Goal: Task Accomplishment & Management: Manage account settings

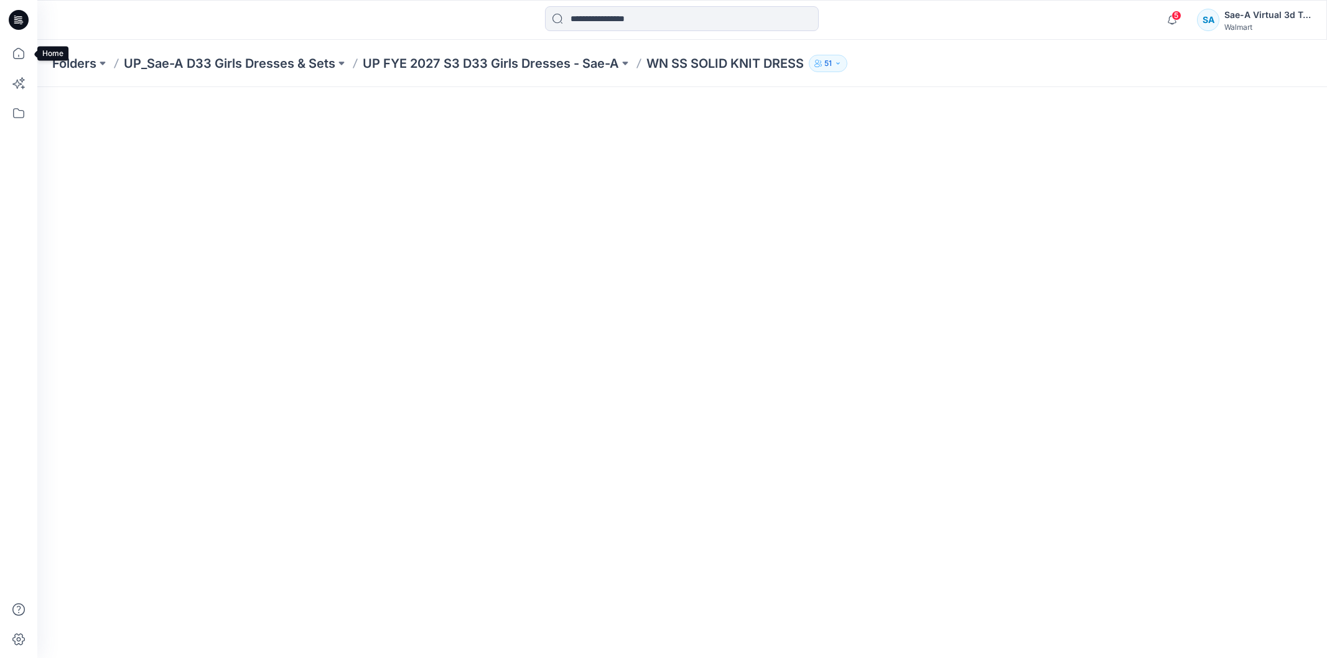
click at [21, 52] on icon at bounding box center [18, 53] width 27 height 27
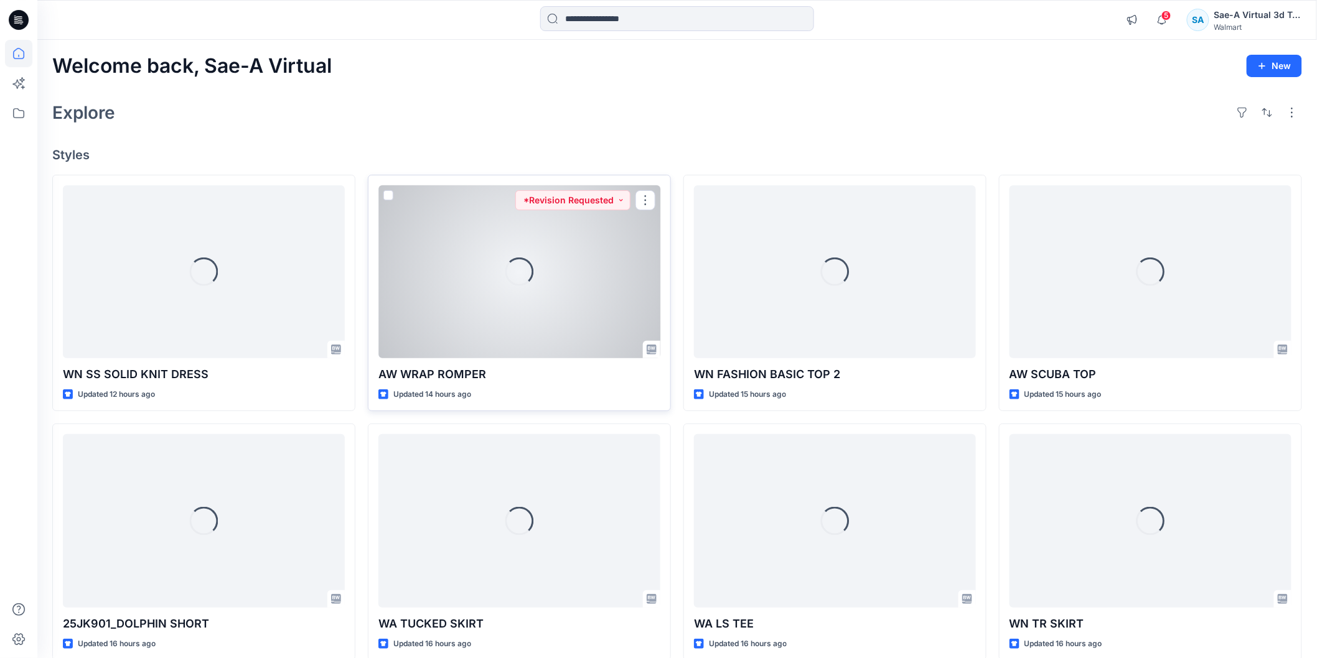
click at [593, 294] on div "Loading..." at bounding box center [519, 271] width 282 height 173
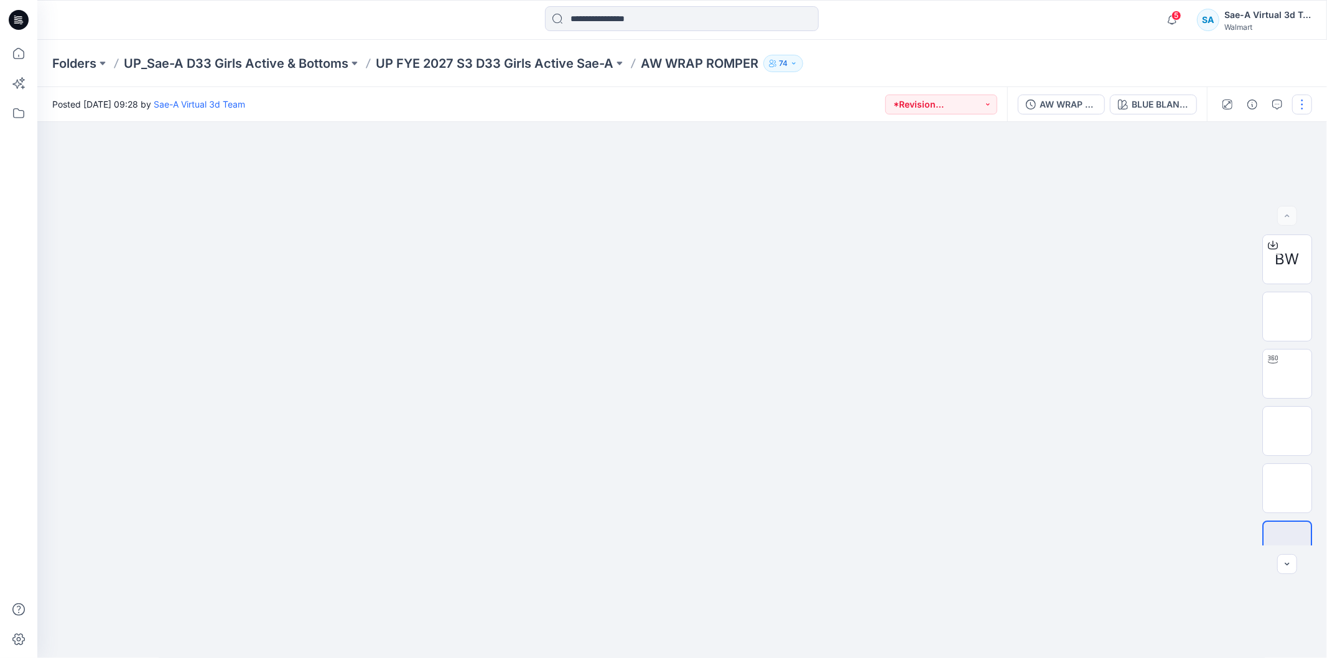
click at [1306, 103] on button "button" at bounding box center [1303, 105] width 20 height 20
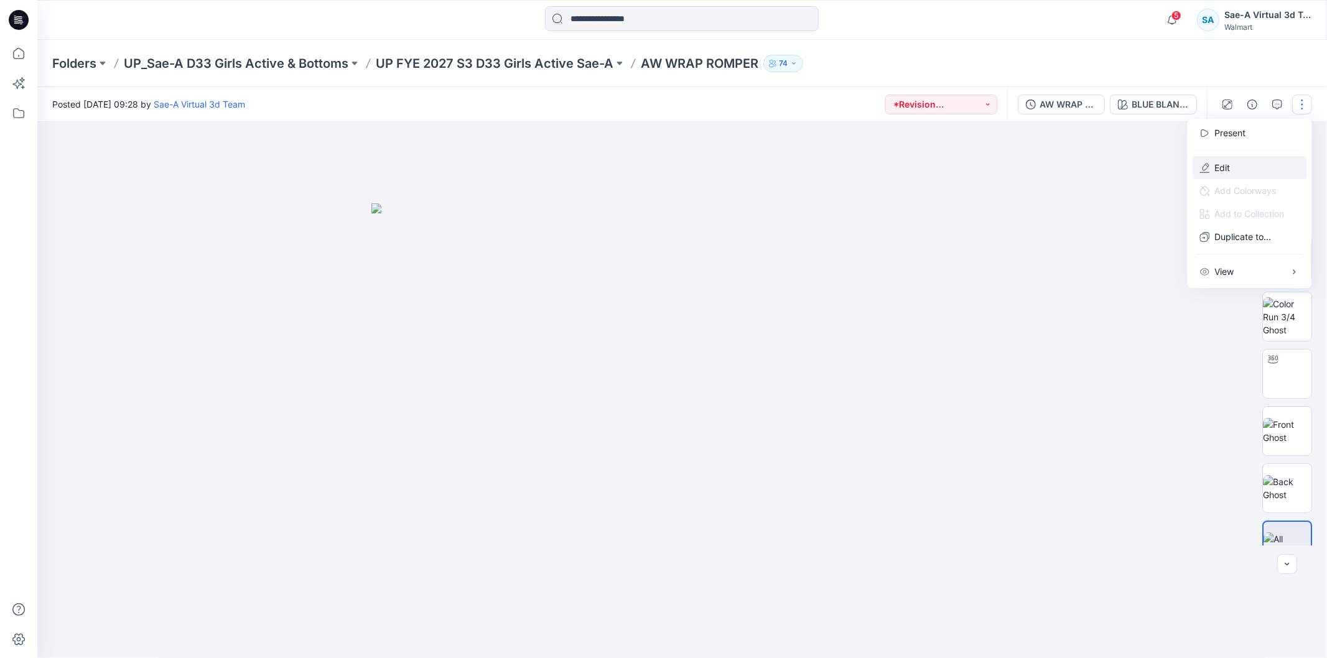
click at [1250, 169] on button "Edit" at bounding box center [1250, 167] width 115 height 23
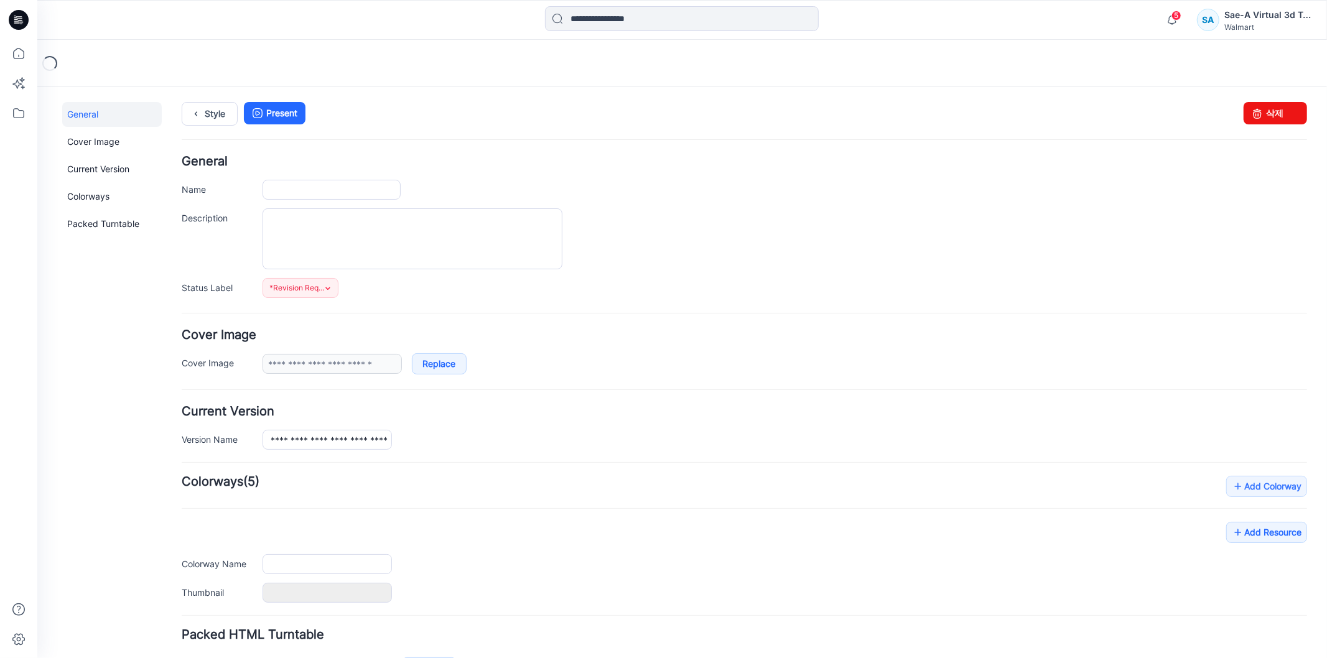
type input "**********"
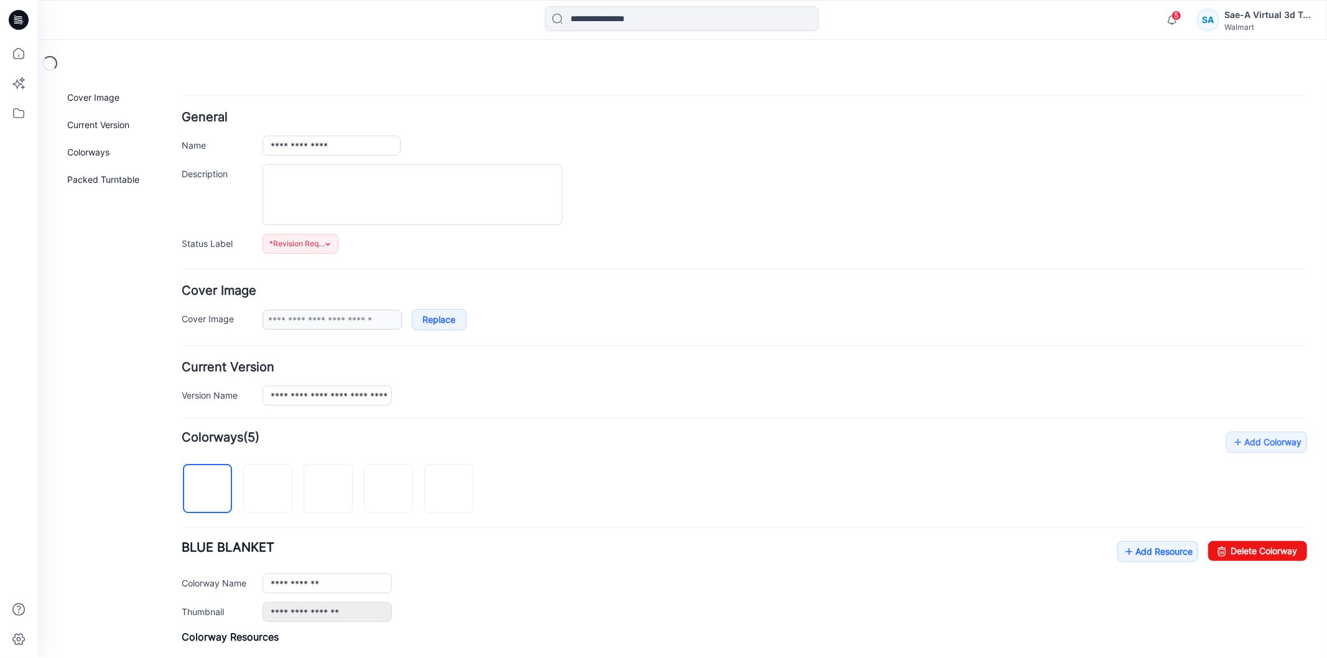
scroll to position [69, 0]
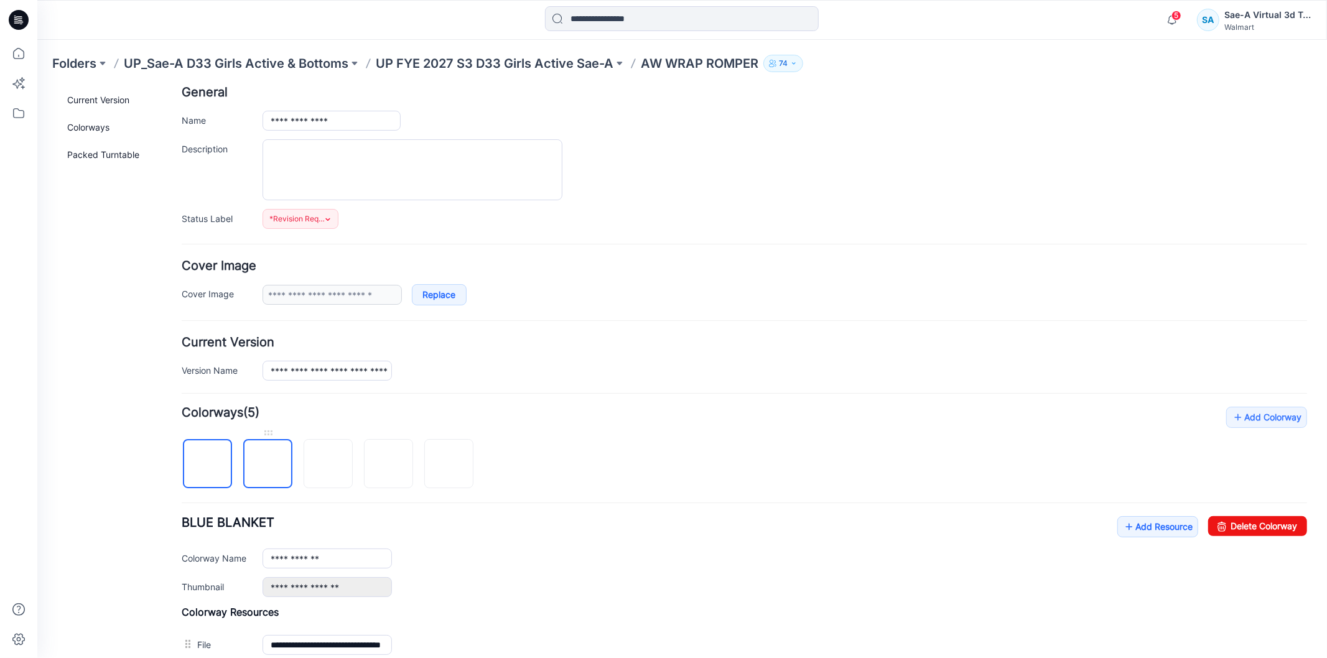
click at [268, 464] on img at bounding box center [268, 464] width 0 height 0
click at [1261, 526] on link "Delete Colorway" at bounding box center [1257, 526] width 99 height 20
click at [268, 464] on img at bounding box center [268, 464] width 0 height 0
click at [1271, 528] on link "Delete Colorway" at bounding box center [1257, 526] width 99 height 20
click at [273, 468] on img at bounding box center [268, 464] width 10 height 10
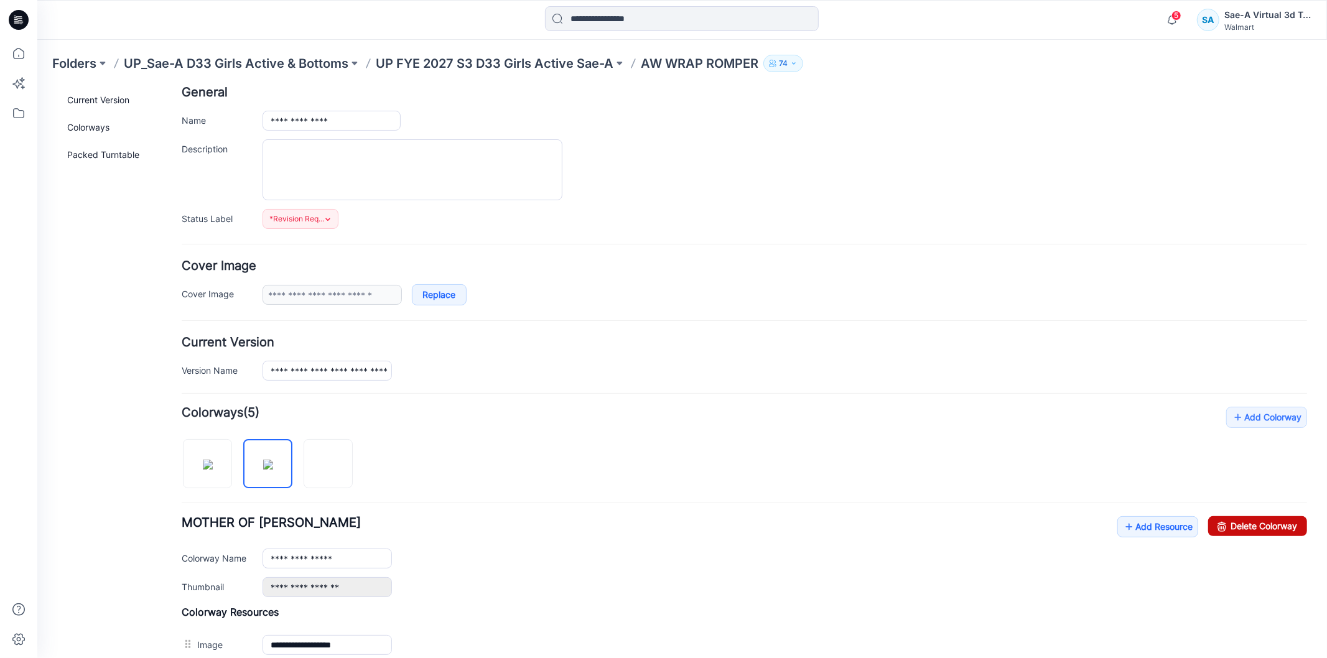
click at [1216, 530] on icon at bounding box center [1221, 526] width 17 height 20
click at [268, 464] on img at bounding box center [268, 464] width 0 height 0
drag, startPoint x: 1261, startPoint y: 517, endPoint x: 776, endPoint y: 150, distance: 608.1
click at [1261, 517] on link "Delete Colorway" at bounding box center [1257, 526] width 99 height 20
type input "**********"
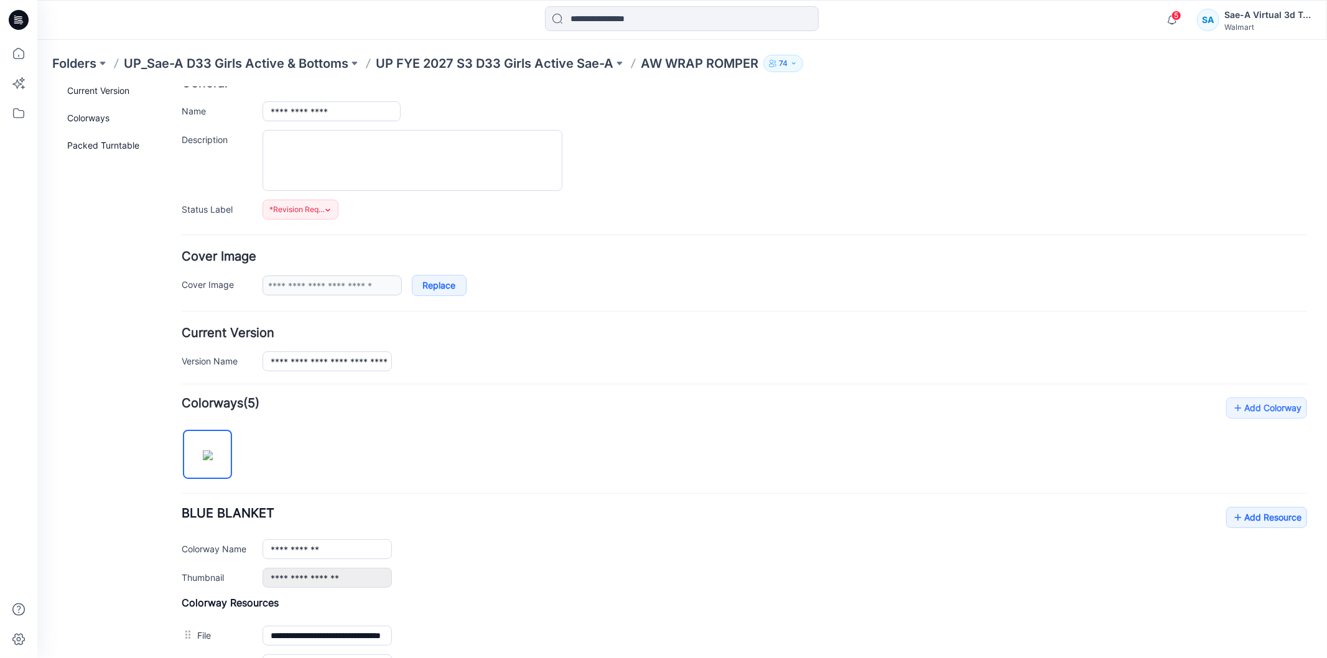
scroll to position [330, 0]
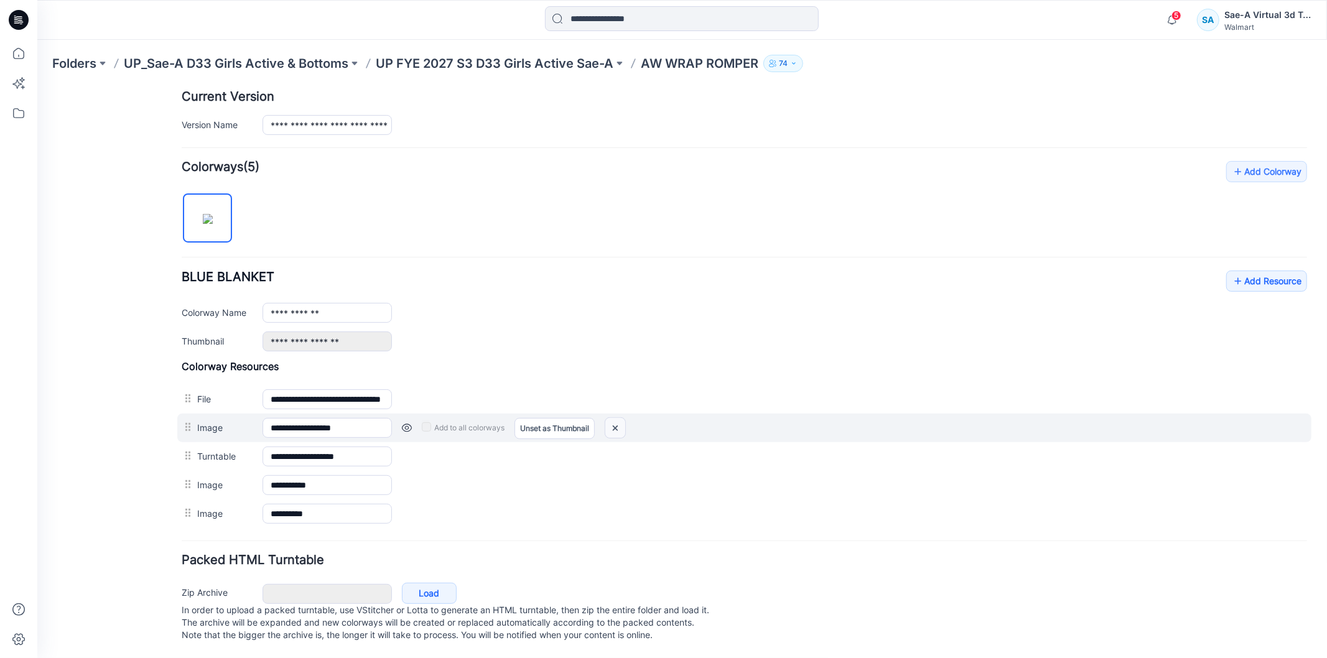
click at [612, 421] on img at bounding box center [615, 428] width 20 height 21
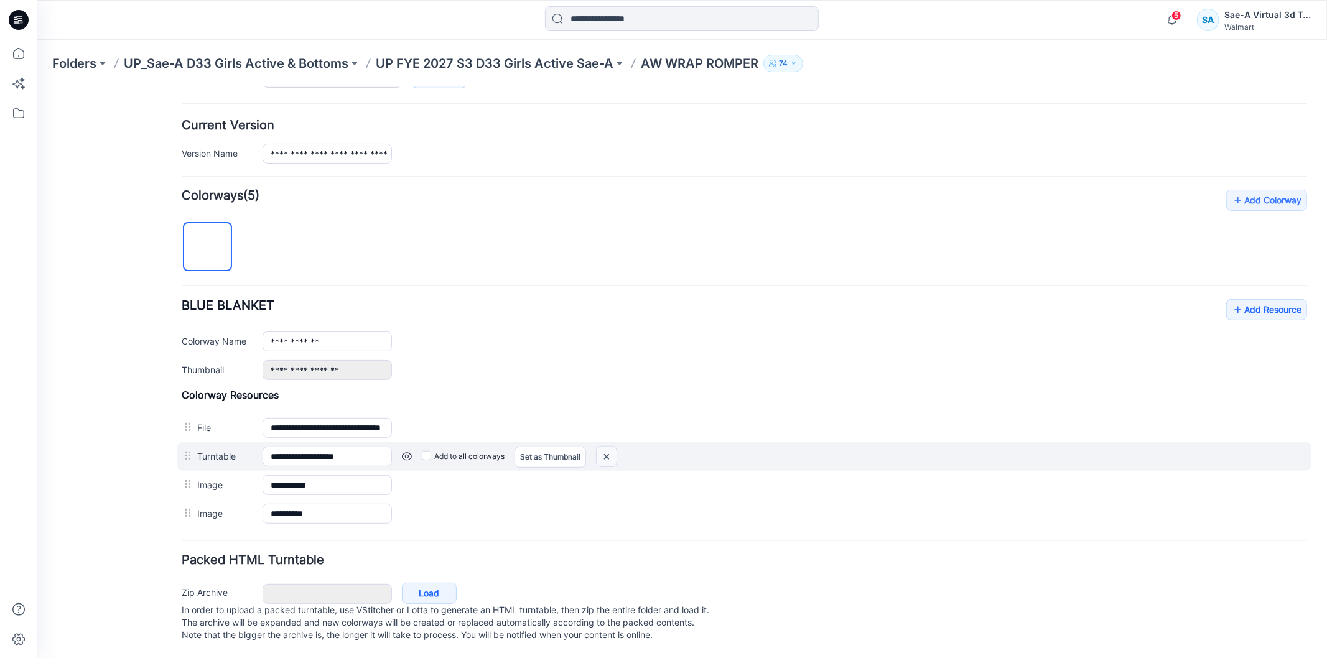
click at [616, 446] on img at bounding box center [606, 456] width 20 height 21
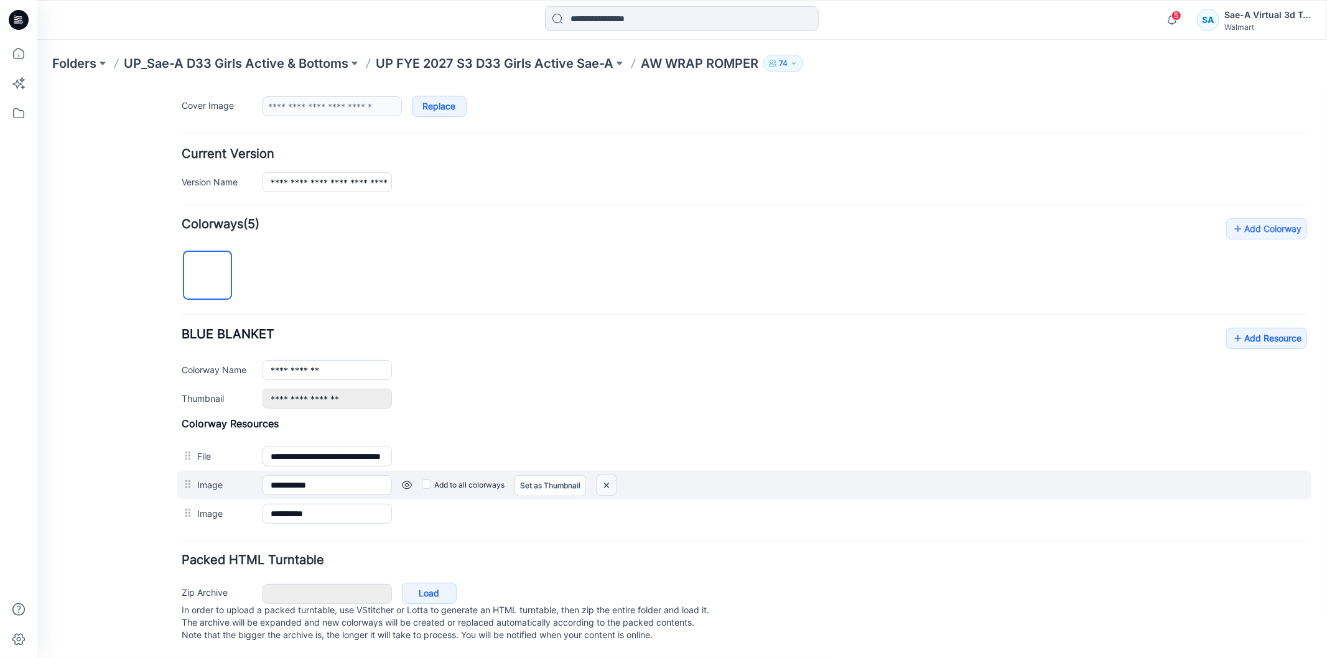
scroll to position [272, 0]
click at [606, 476] on img at bounding box center [606, 485] width 20 height 21
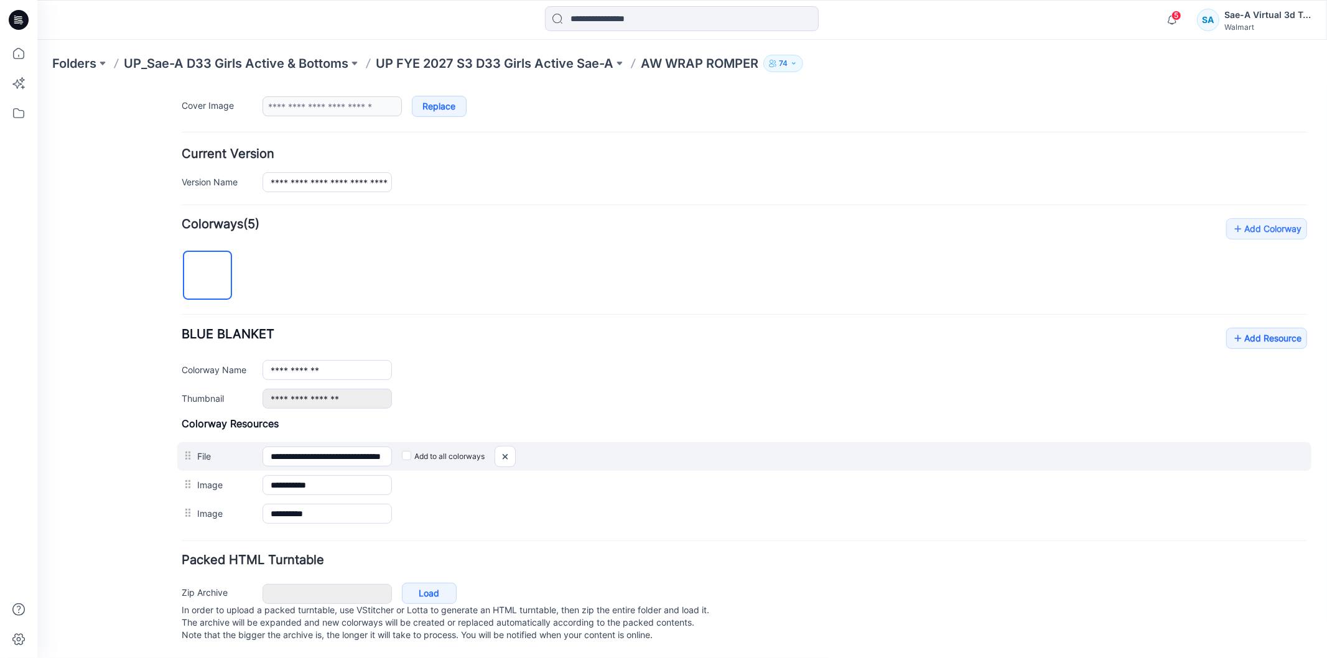
scroll to position [243, 0]
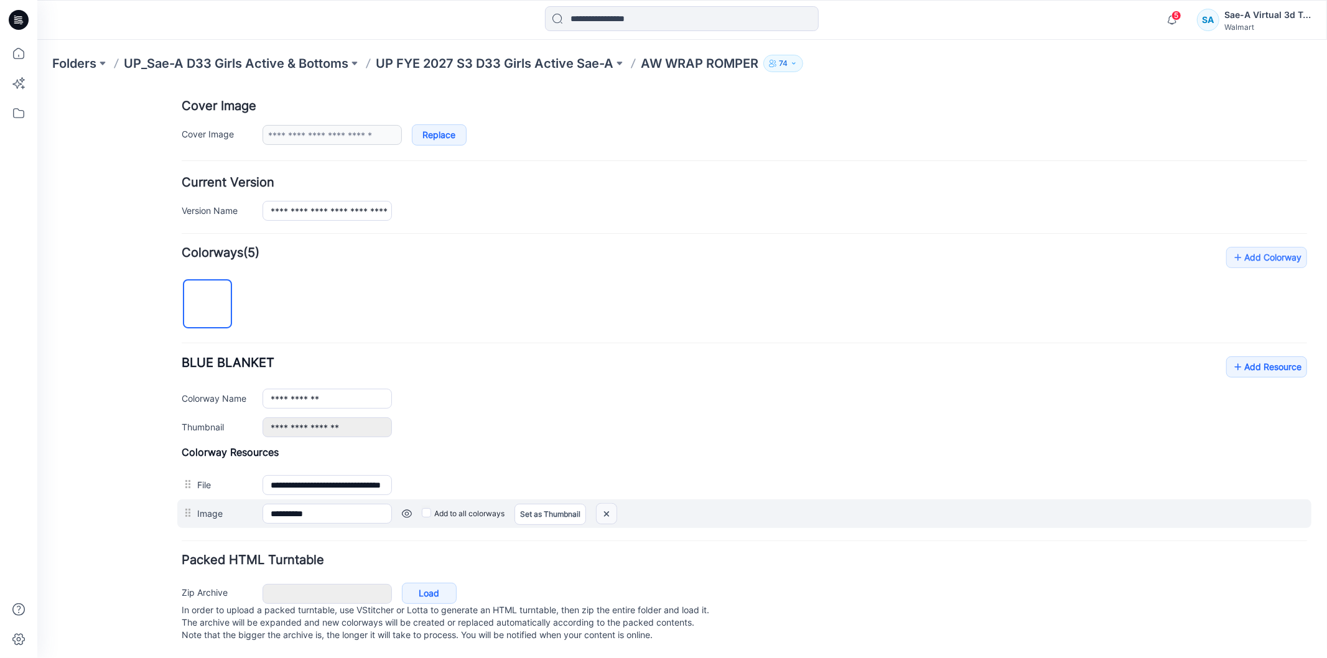
click at [612, 504] on img at bounding box center [606, 513] width 20 height 21
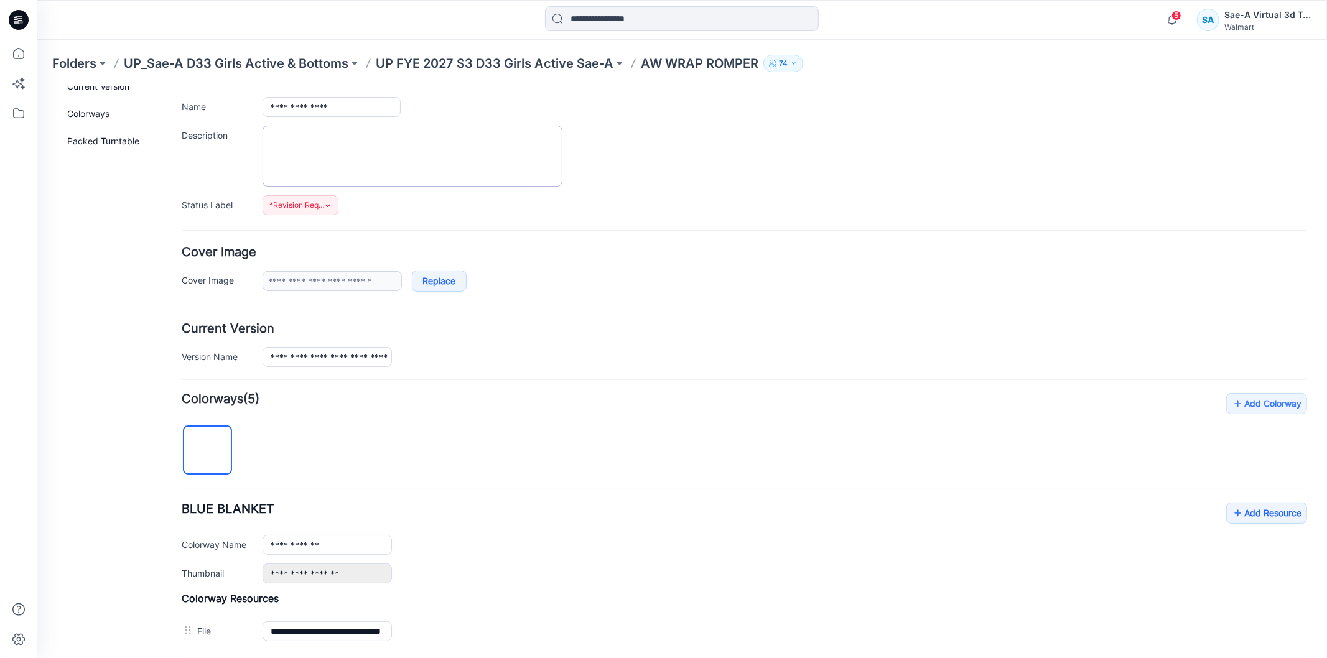
scroll to position [0, 0]
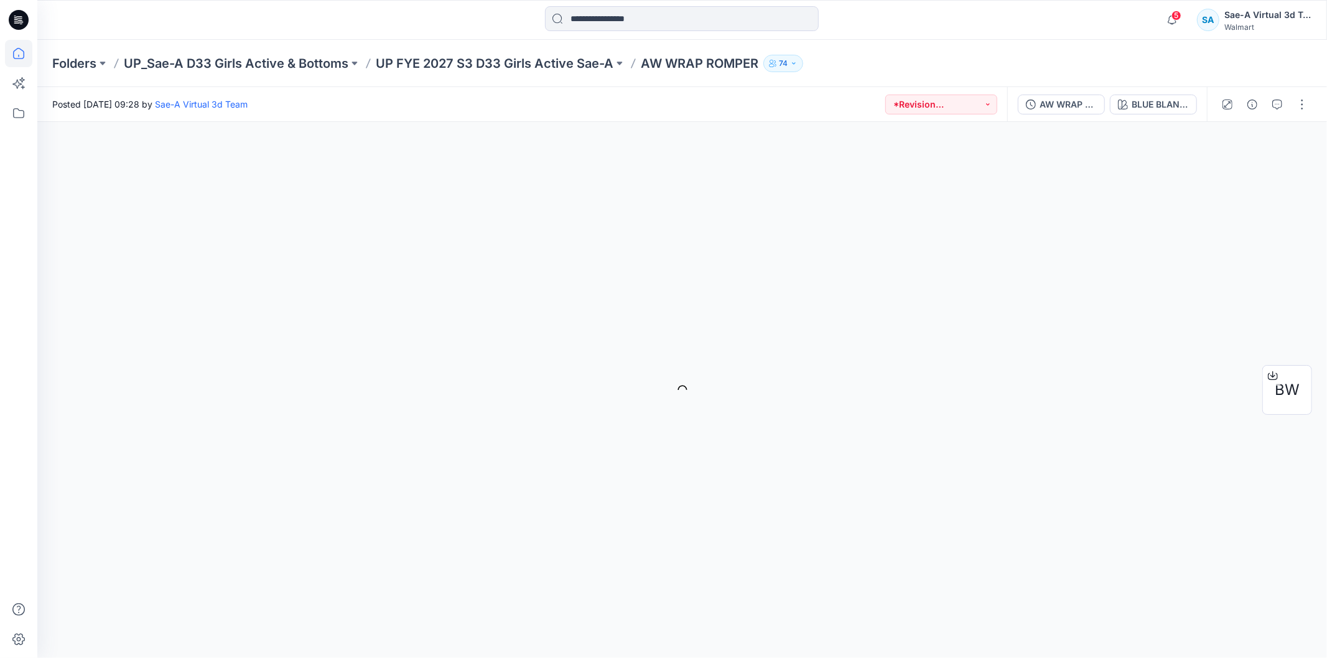
click at [24, 58] on icon at bounding box center [18, 53] width 27 height 27
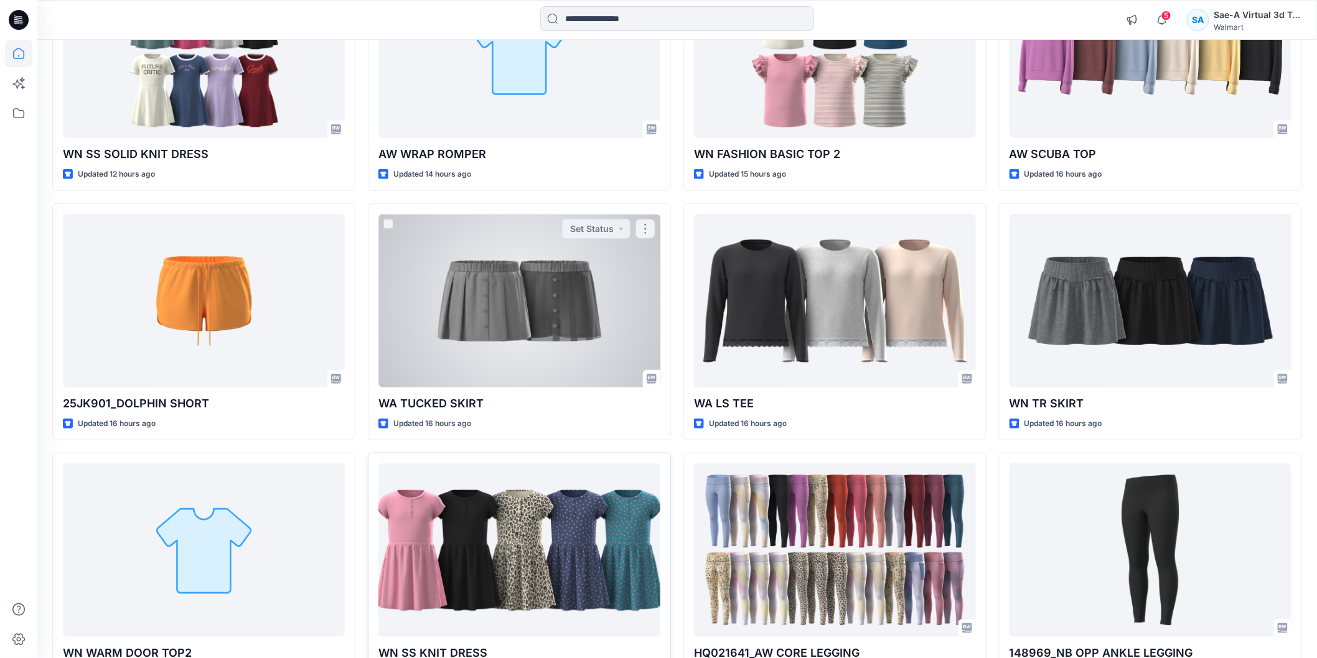
scroll to position [312, 0]
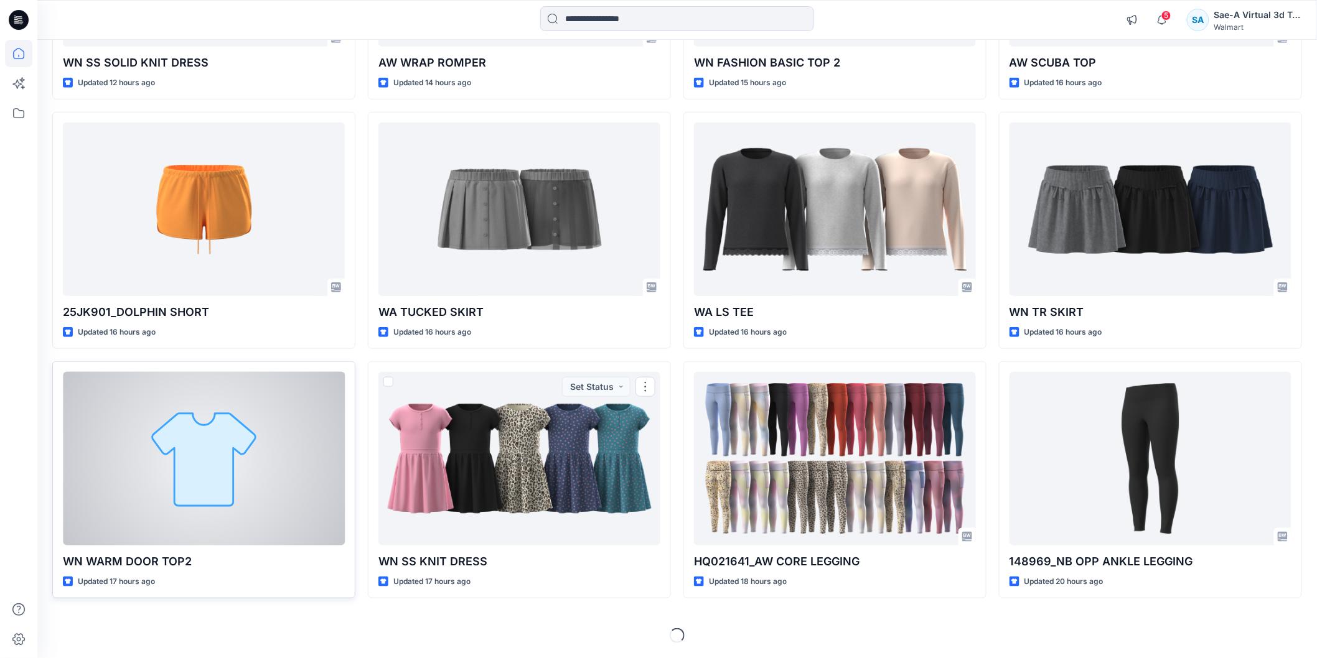
click at [225, 507] on div at bounding box center [204, 458] width 282 height 173
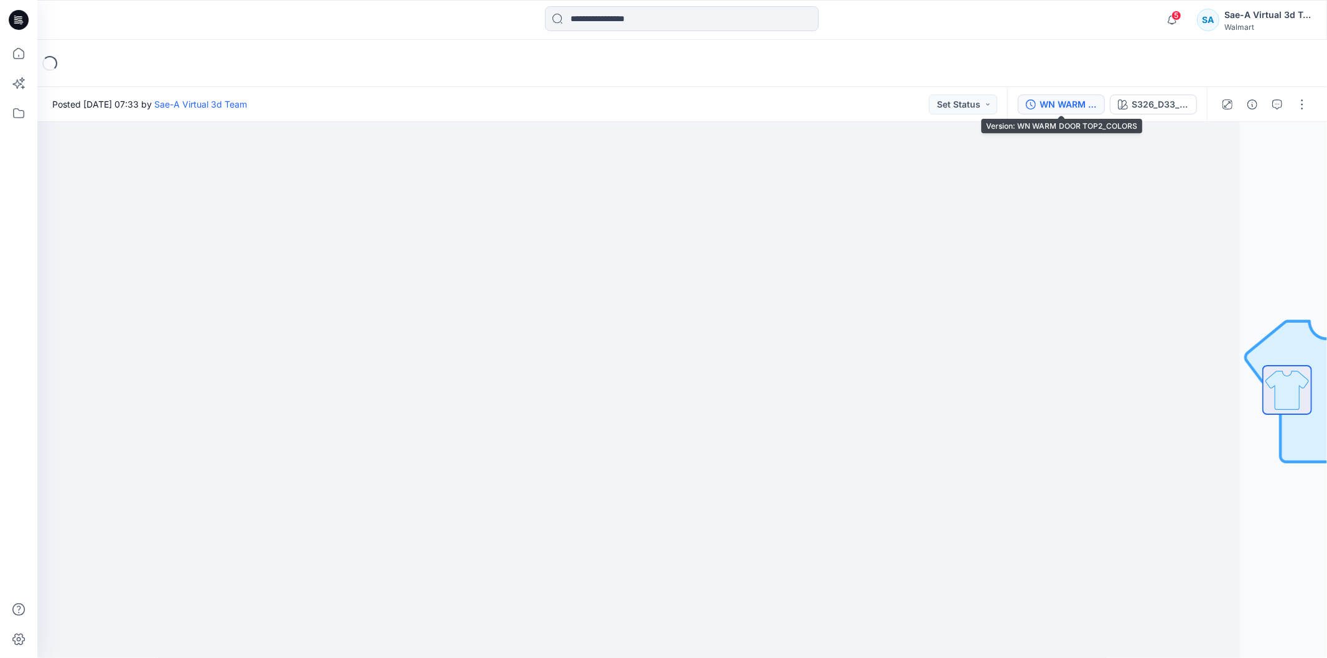
click at [1057, 109] on div "WN WARM DOOR TOP2_COLORS" at bounding box center [1068, 105] width 57 height 14
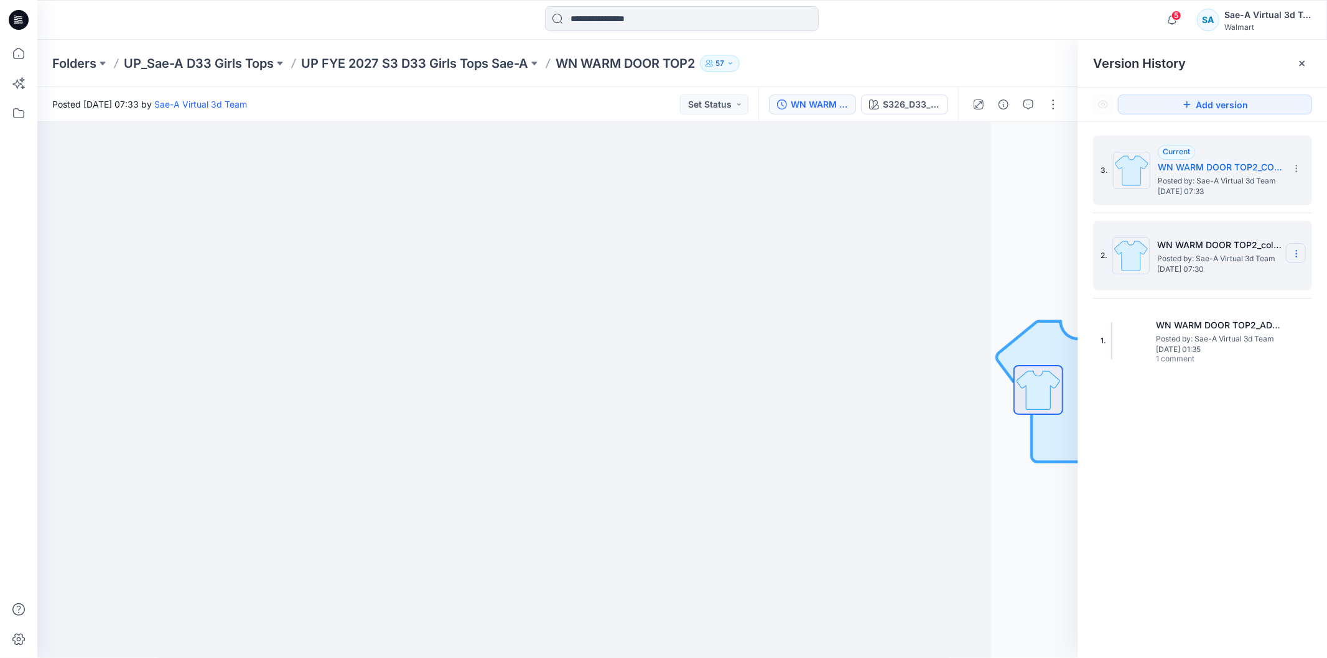
click at [1299, 251] on icon at bounding box center [1297, 254] width 10 height 10
click at [1251, 359] on div "Delete Version" at bounding box center [1230, 359] width 144 height 25
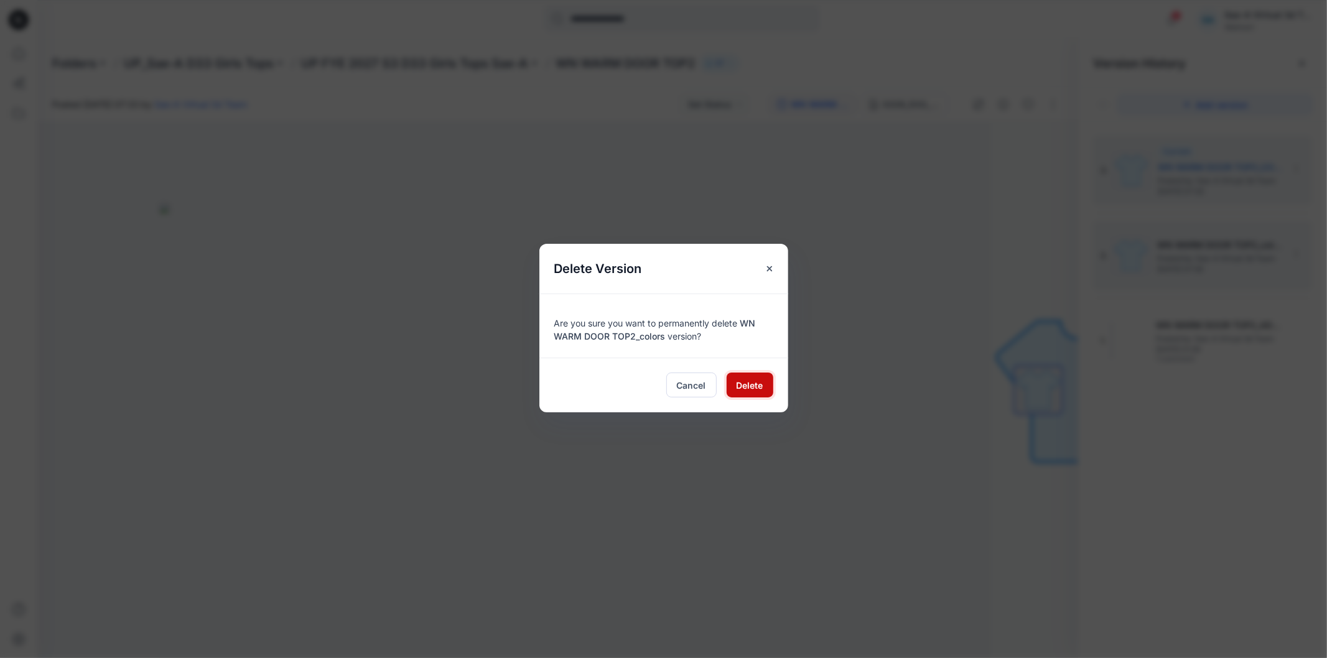
click at [750, 394] on button "Delete" at bounding box center [750, 385] width 47 height 25
click at [749, 386] on img at bounding box center [471, 430] width 622 height 455
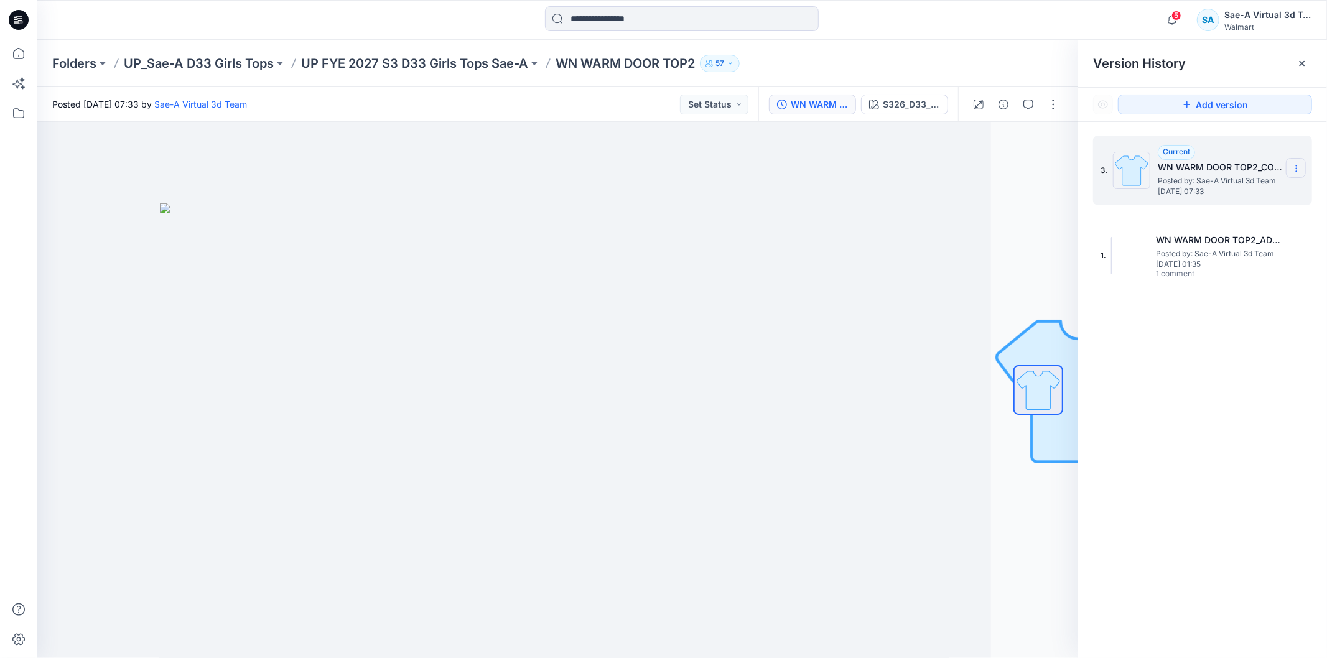
click at [1299, 166] on icon at bounding box center [1297, 169] width 10 height 10
click at [1251, 253] on div "Delete Version" at bounding box center [1230, 248] width 144 height 25
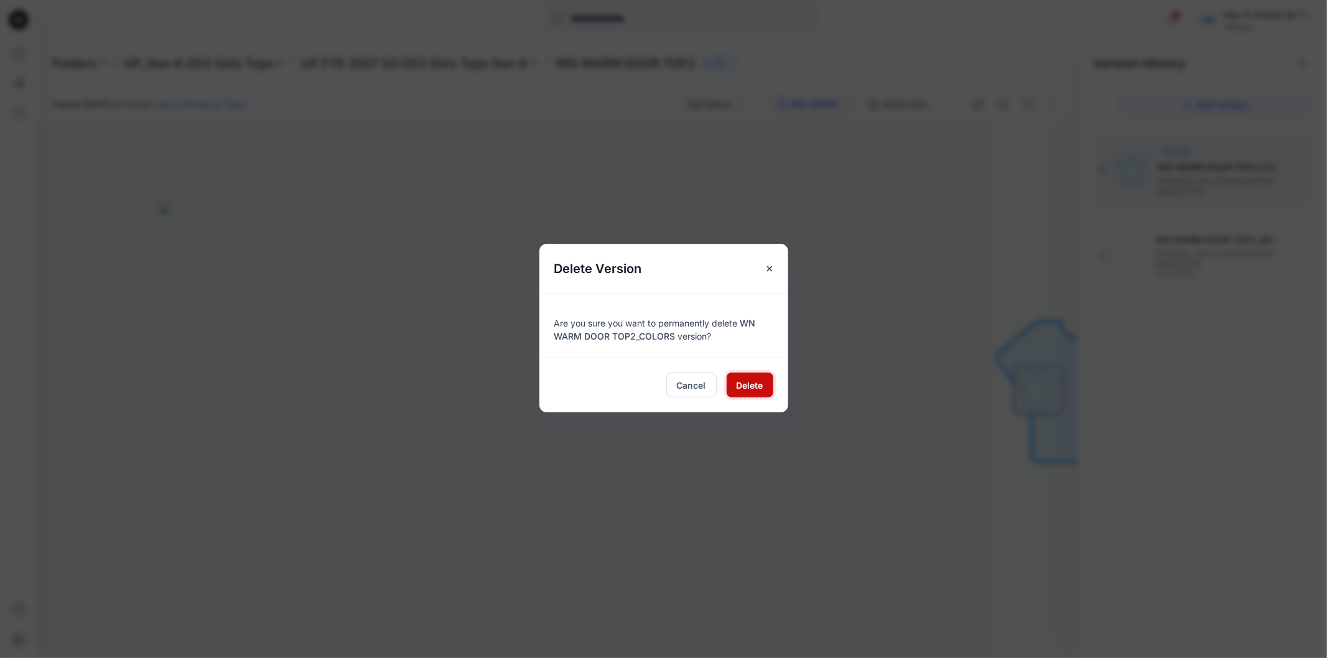
click at [758, 391] on span "Delete" at bounding box center [750, 385] width 27 height 13
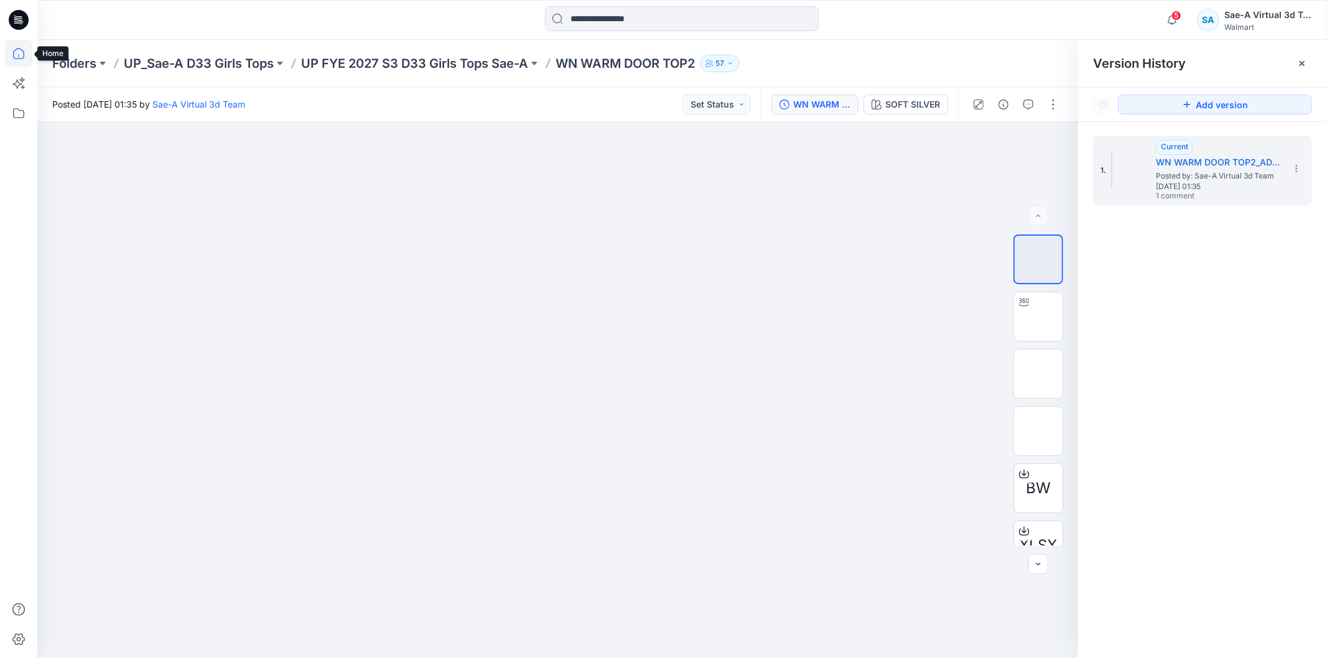
click at [14, 53] on icon at bounding box center [18, 53] width 27 height 27
